Goal: Browse casually: Explore the website without a specific task or goal

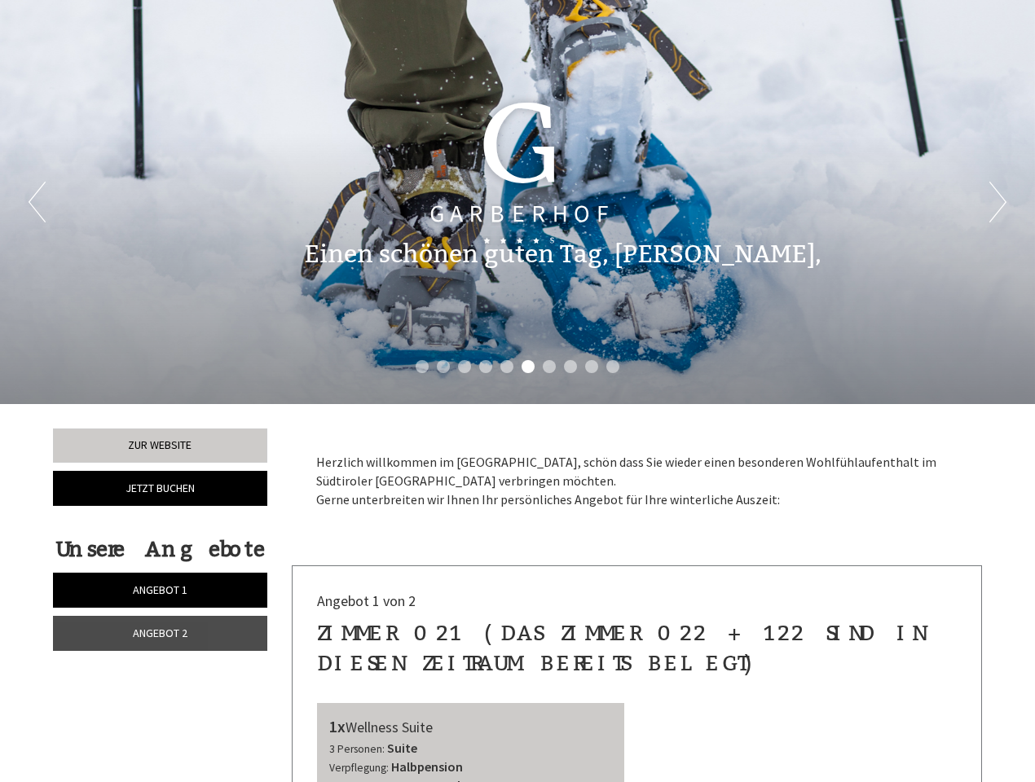
click at [517, 391] on div "Previous Next 1 2 3 4 5 6 7 8 9 10" at bounding box center [517, 202] width 1035 height 404
click at [37, 202] on button "Previous" at bounding box center [37, 202] width 17 height 41
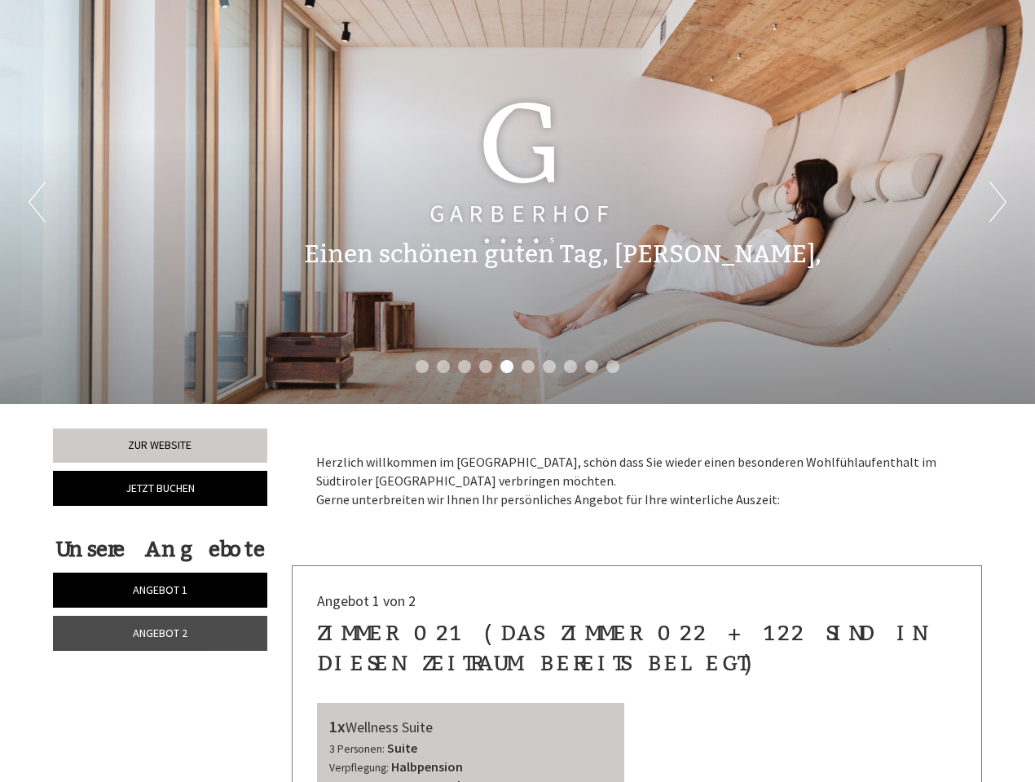
click at [997, 202] on button "Next" at bounding box center [997, 202] width 17 height 41
click at [422, 367] on li "1" at bounding box center [422, 366] width 13 height 13
click at [443, 367] on li "2" at bounding box center [443, 366] width 13 height 13
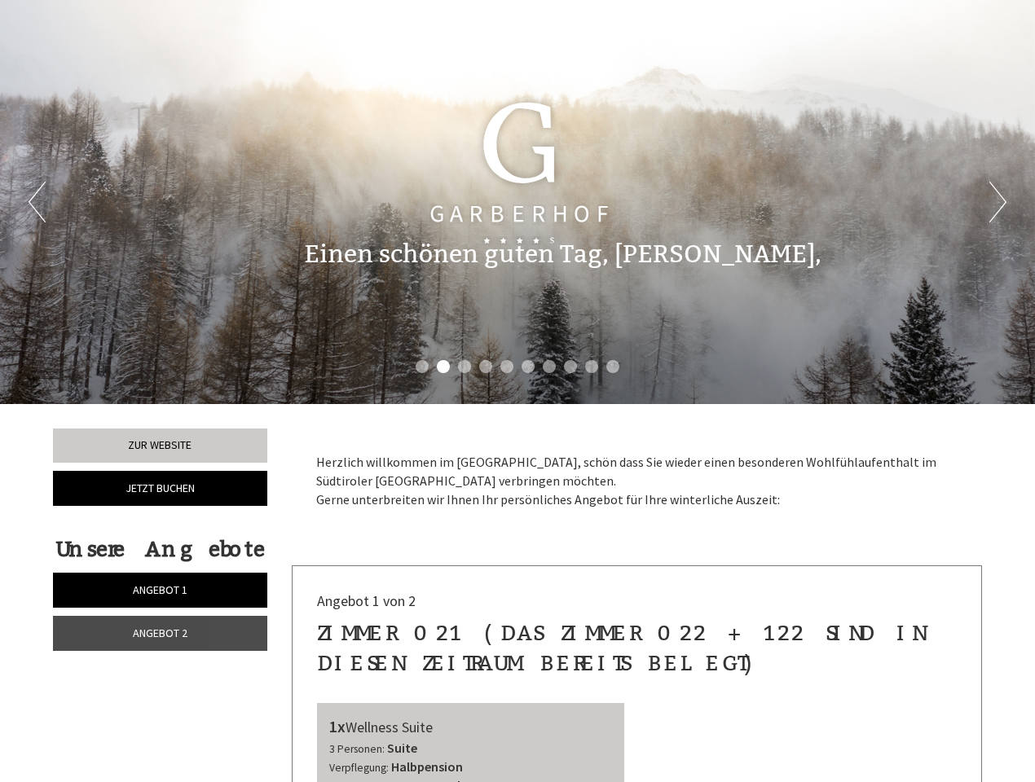
click at [464, 367] on li "3" at bounding box center [464, 366] width 13 height 13
click at [486, 367] on li "4" at bounding box center [485, 366] width 13 height 13
click at [507, 367] on li "5" at bounding box center [506, 366] width 13 height 13
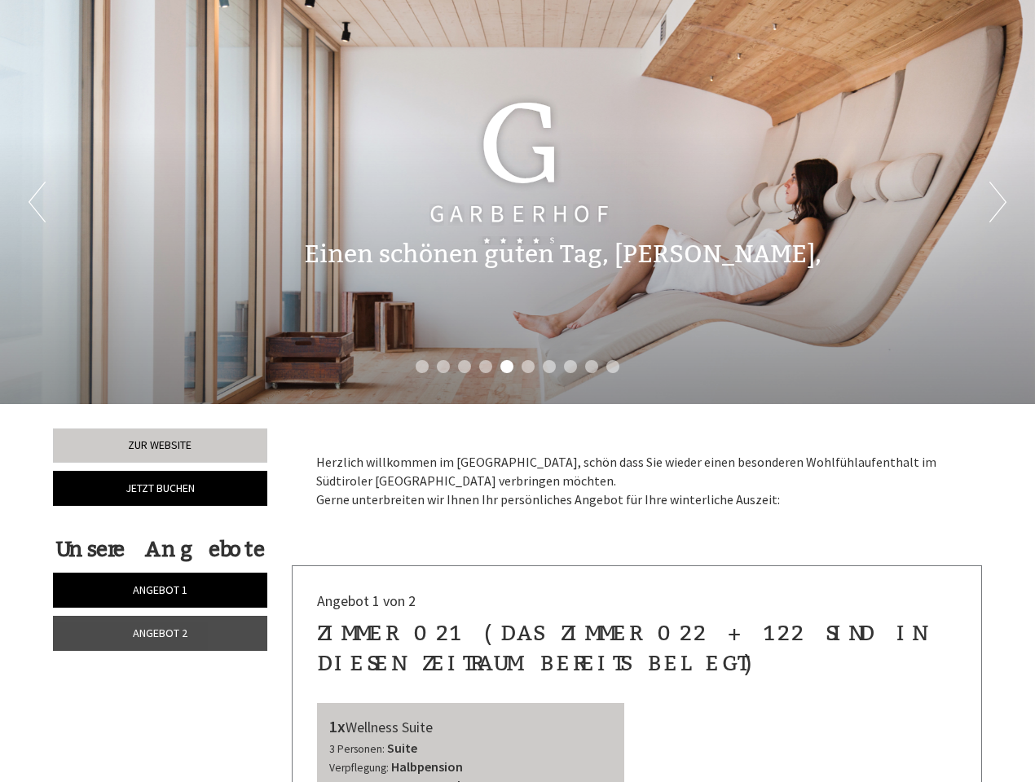
click at [528, 367] on li "6" at bounding box center [527, 366] width 13 height 13
click at [549, 367] on li "7" at bounding box center [549, 366] width 13 height 13
